Goal: Navigation & Orientation: Find specific page/section

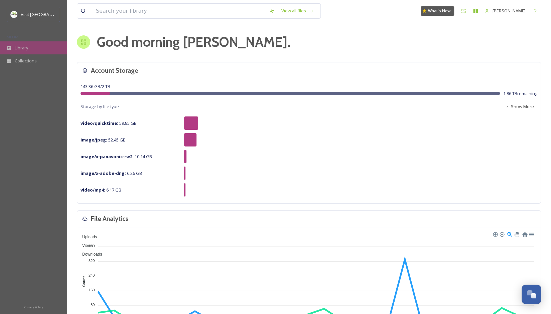
click at [25, 45] on span "Library" at bounding box center [21, 48] width 13 height 6
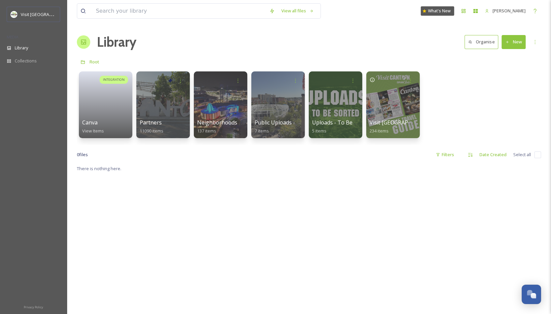
click at [520, 40] on button "New" at bounding box center [513, 42] width 24 height 14
click at [414, 28] on div "View all files What's New [PERSON_NAME] Library Organise New Root Your Selectio…" at bounding box center [309, 239] width 484 height 479
click at [26, 48] on span "Library" at bounding box center [21, 48] width 13 height 6
click at [25, 58] on span "Collections" at bounding box center [26, 61] width 22 height 6
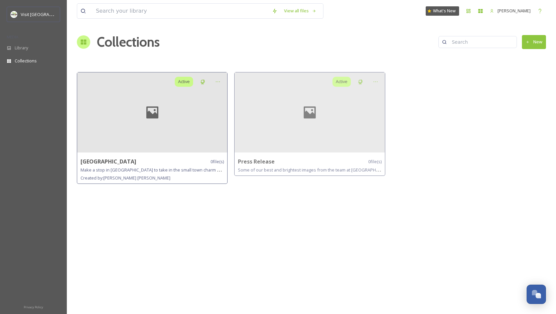
click at [147, 132] on div at bounding box center [152, 112] width 150 height 80
click at [32, 15] on span "Visit [GEOGRAPHIC_DATA]" at bounding box center [47, 14] width 52 height 6
click at [24, 45] on span "Library" at bounding box center [21, 48] width 13 height 6
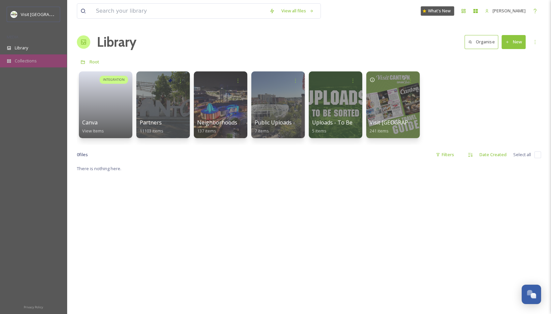
click at [30, 59] on span "Collections" at bounding box center [26, 61] width 22 height 6
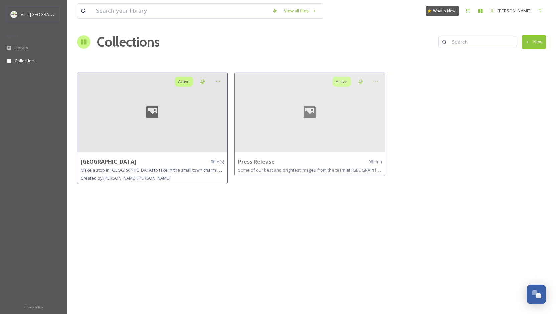
click at [118, 137] on div at bounding box center [152, 112] width 150 height 80
click at [510, 12] on span "[PERSON_NAME]" at bounding box center [513, 11] width 33 height 6
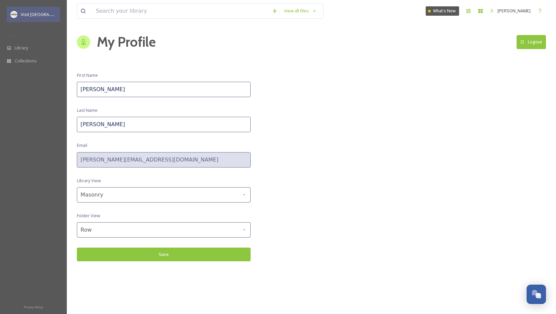
click at [26, 11] on div "Visit [GEOGRAPHIC_DATA]" at bounding box center [39, 14] width 36 height 8
click at [20, 48] on span "Library" at bounding box center [21, 48] width 13 height 6
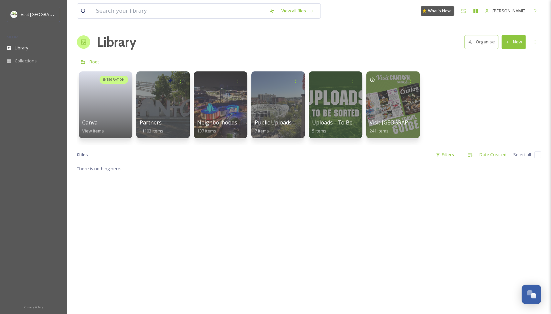
click at [509, 44] on button "New" at bounding box center [513, 42] width 24 height 14
click at [534, 43] on icon at bounding box center [534, 41] width 5 height 5
click at [22, 49] on span "Library" at bounding box center [21, 48] width 13 height 6
click at [25, 60] on span "Collections" at bounding box center [26, 61] width 22 height 6
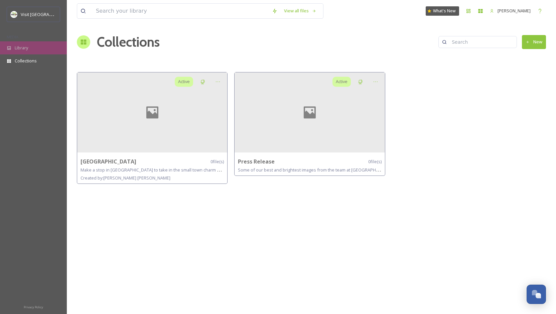
click at [29, 46] on div "Library" at bounding box center [33, 47] width 67 height 13
